Goal: Find specific page/section: Find specific page/section

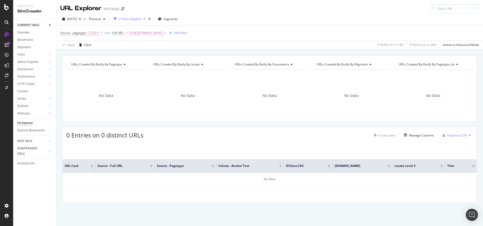
click at [163, 34] on span "^.*[URL][DOMAIN_NAME]" at bounding box center [144, 32] width 36 height 7
click at [148, 53] on input "[URL][DOMAIN_NAME]" at bounding box center [140, 54] width 48 height 8
paste input ".kr/3M/ko_KR/p/dc/b40064718"
type input "[URL][DOMAIN_NAME]"
click at [166, 64] on div "Apply" at bounding box center [168, 65] width 8 height 4
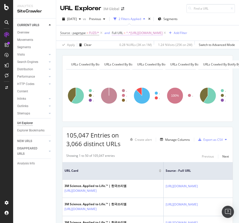
click at [151, 31] on span "^.*[URL][DOMAIN_NAME]" at bounding box center [144, 32] width 36 height 7
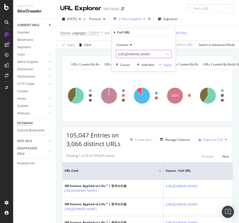
click at [123, 53] on input "[URL][DOMAIN_NAME]" at bounding box center [140, 54] width 48 height 8
paste input "3M/ko_KR/p/dc/b40064718/"
type input "[URL][DOMAIN_NAME]"
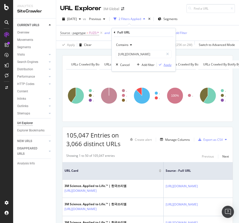
click at [170, 65] on div "Apply" at bounding box center [168, 65] width 8 height 4
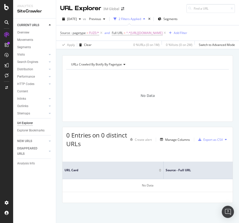
click at [169, 36] on div "Source - pagetype = FUZE/* and Full URL = ^.*[URL][DOMAIN_NAME] Add Filter" at bounding box center [123, 32] width 127 height 7
click at [163, 32] on span "^.*[URL][DOMAIN_NAME]" at bounding box center [144, 32] width 36 height 7
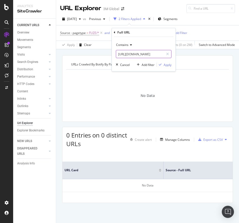
click at [135, 56] on input "[URL][DOMAIN_NAME]" at bounding box center [140, 54] width 48 height 8
paste input "5054"
type input "[URL][DOMAIN_NAME]"
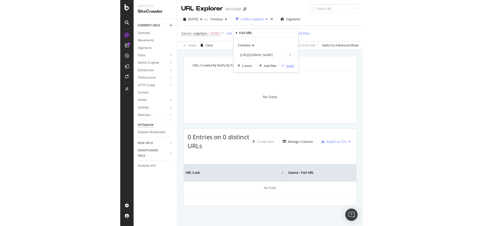
scroll to position [0, 0]
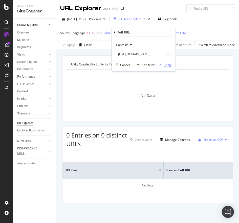
click at [164, 63] on div "Apply" at bounding box center [168, 65] width 8 height 4
